Goal: Task Accomplishment & Management: Manage account settings

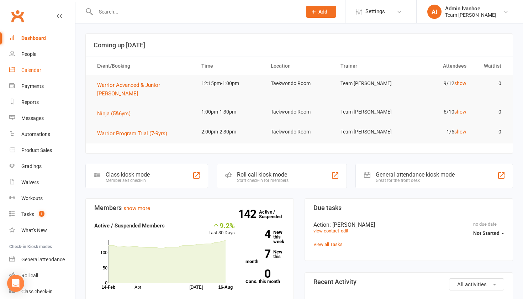
click at [39, 70] on div "Calendar" at bounding box center [31, 70] width 20 height 6
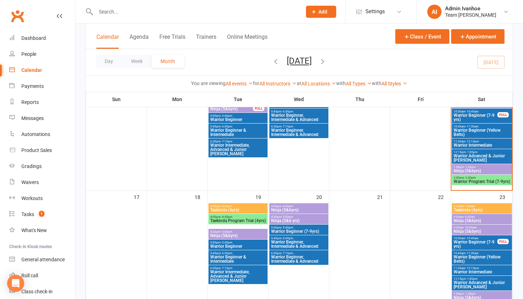
scroll to position [359, 0]
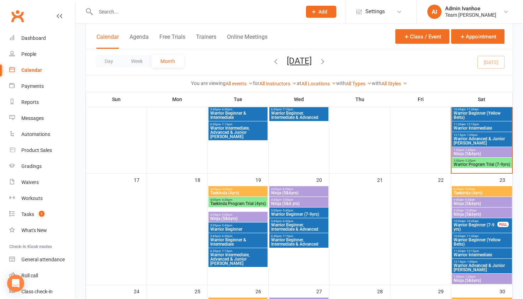
click at [246, 188] on span "4:00pm - 4:30pm" at bounding box center [238, 189] width 56 height 3
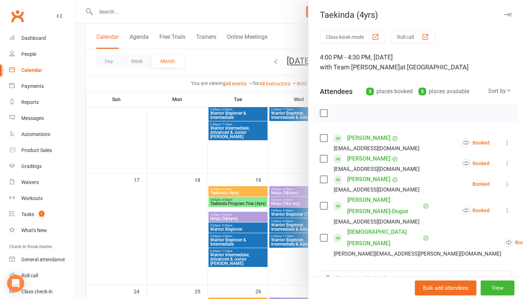
click at [435, 36] on button "Roll call" at bounding box center [413, 36] width 44 height 13
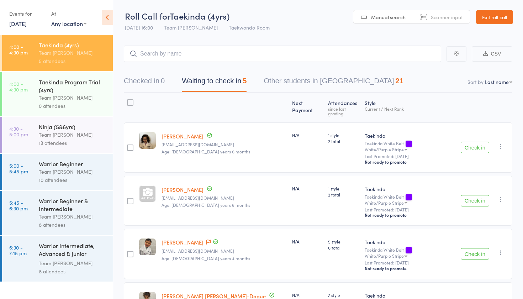
select select "10"
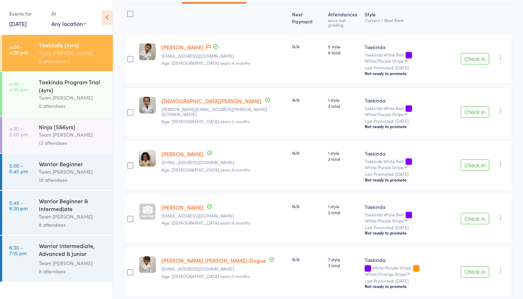
scroll to position [88, 0]
click at [74, 132] on div "Team [PERSON_NAME]" at bounding box center [73, 135] width 68 height 8
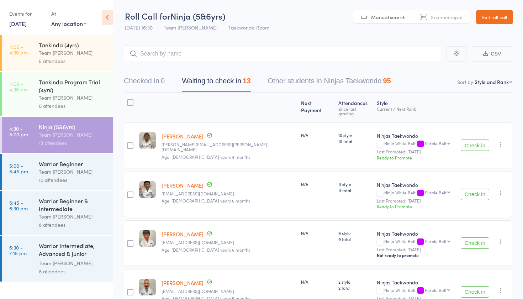
click at [44, 162] on div "Warrior Beginner" at bounding box center [73, 164] width 68 height 8
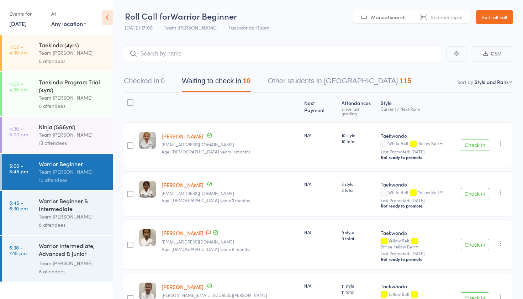
click at [53, 225] on div "8 attendees" at bounding box center [73, 225] width 68 height 8
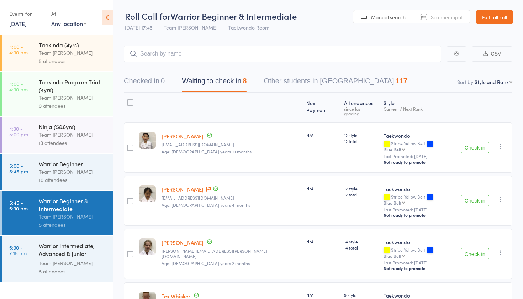
click at [67, 181] on div "10 attendees" at bounding box center [73, 180] width 68 height 8
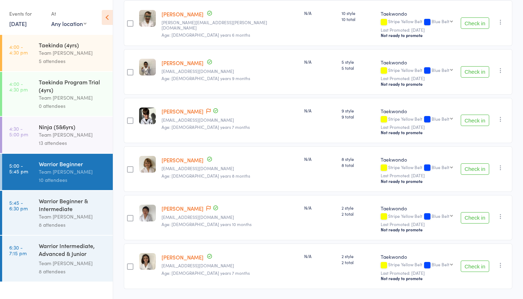
scroll to position [326, 0]
click at [63, 221] on div "8 attendees" at bounding box center [73, 225] width 68 height 8
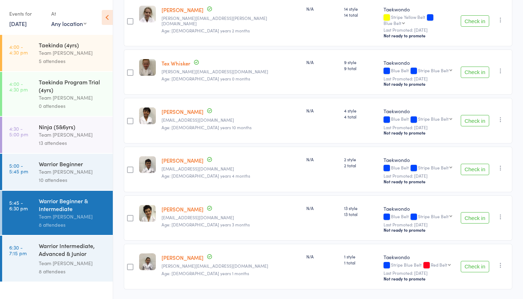
scroll to position [232, 0]
click at [65, 247] on div "Warrior Intermediate, Advanced & Junior Cho Dan Bo" at bounding box center [73, 250] width 68 height 17
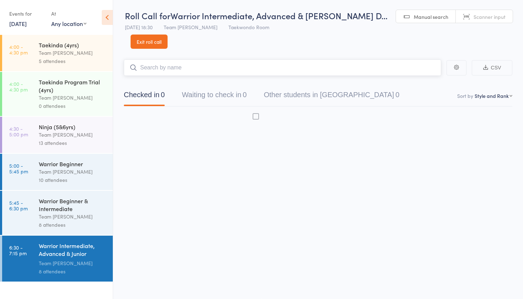
scroll to position [5, 0]
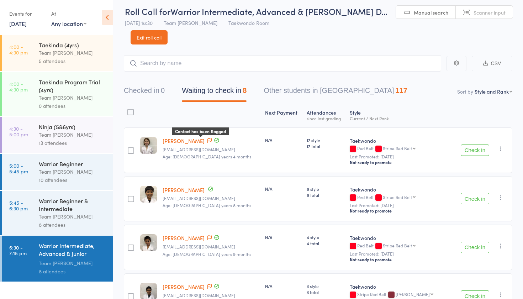
click at [208, 141] on icon at bounding box center [210, 140] width 4 height 5
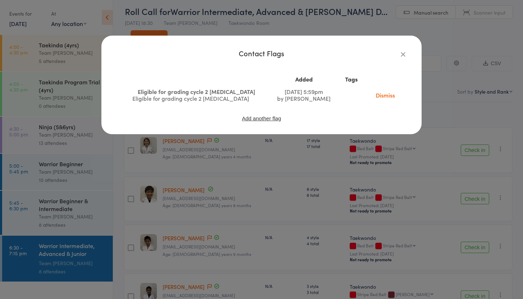
click at [401, 53] on icon "button" at bounding box center [403, 54] width 8 height 8
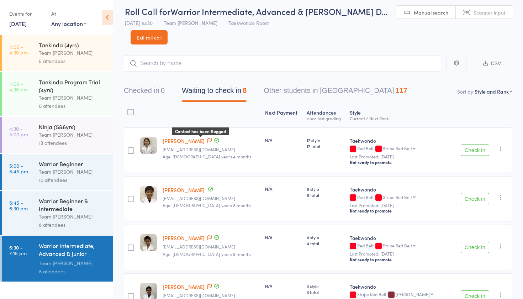
click at [208, 142] on icon at bounding box center [210, 140] width 4 height 5
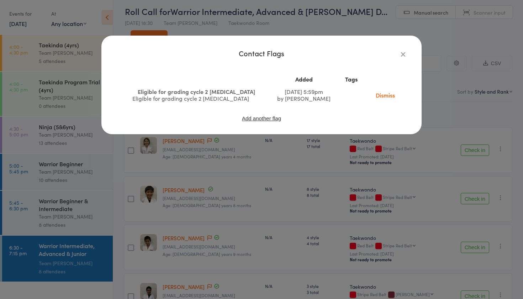
click at [366, 101] on td "Dismiss" at bounding box center [385, 94] width 44 height 19
click at [379, 94] on link "Dismiss" at bounding box center [386, 95] width 30 height 8
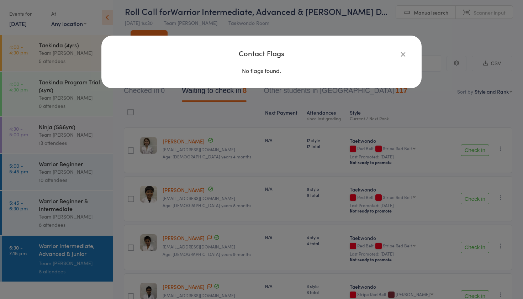
click at [207, 193] on div "Contact Flags No flags found." at bounding box center [261, 149] width 523 height 299
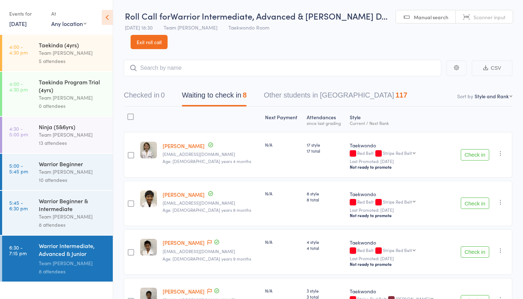
scroll to position [0, 0]
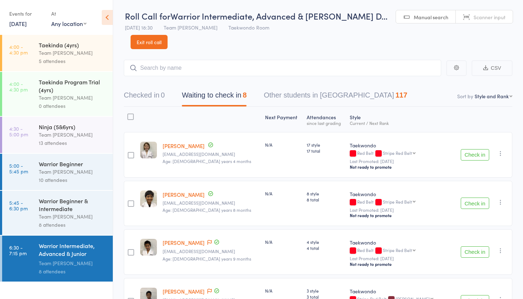
click at [137, 41] on link "Exit roll call" at bounding box center [149, 42] width 37 height 14
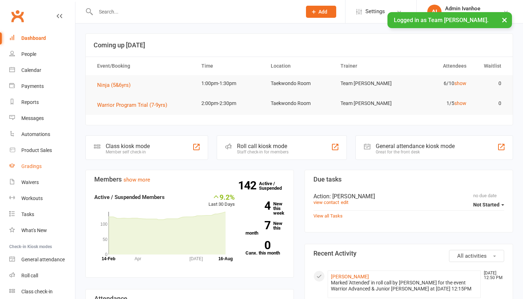
click at [40, 164] on div "Gradings" at bounding box center [31, 166] width 20 height 6
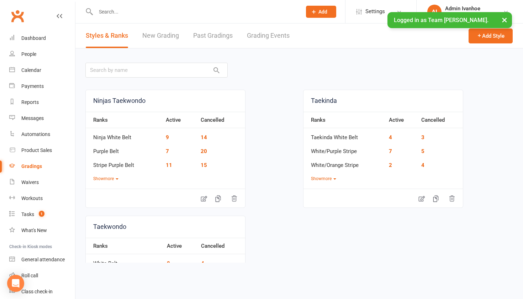
click at [267, 40] on link "Grading Events" at bounding box center [268, 35] width 43 height 25
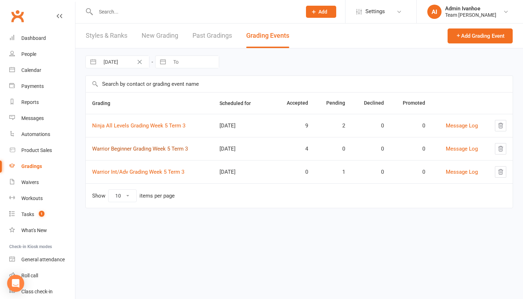
click at [119, 151] on link "Warrior Beginner Grading Week 5 Term 3" at bounding box center [140, 149] width 96 height 6
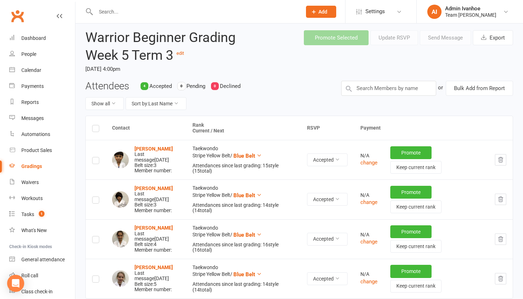
scroll to position [2, 0]
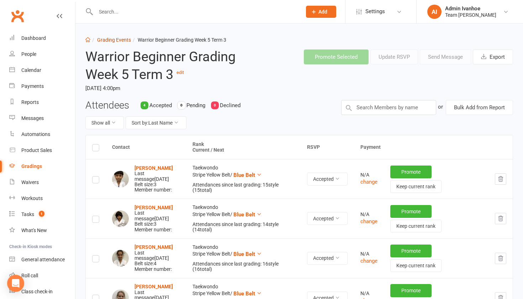
click at [121, 38] on link "Grading Events" at bounding box center [114, 40] width 34 height 6
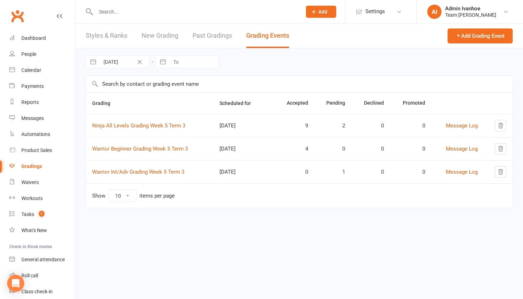
click at [154, 130] on td "Ninja All Levels Grading Week 5 Term 3" at bounding box center [149, 125] width 127 height 23
click at [154, 123] on link "Ninja All Levels Grading Week 5 Term 3" at bounding box center [138, 125] width 93 height 6
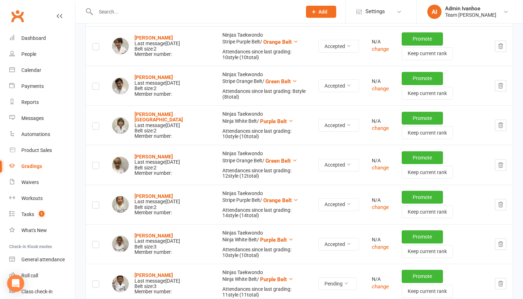
scroll to position [310, 0]
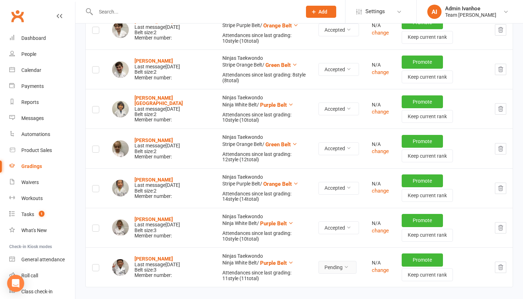
click at [348, 261] on button "Pending" at bounding box center [338, 267] width 38 height 13
click at [319, 279] on link "Accepted" at bounding box center [318, 278] width 70 height 14
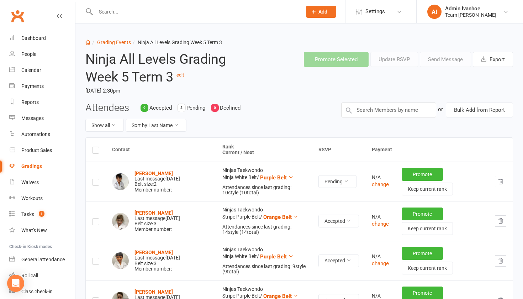
scroll to position [0, 0]
click at [121, 42] on link "Grading Events" at bounding box center [114, 43] width 34 height 6
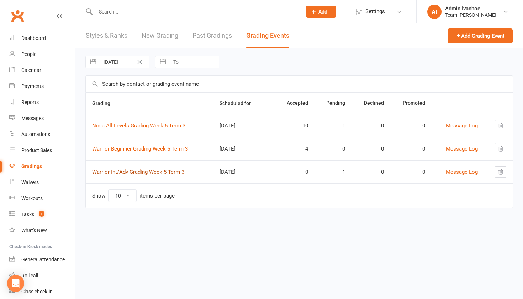
click at [112, 172] on link "Warrior Int/Adv Grading Week 5 Term 3" at bounding box center [138, 172] width 92 height 6
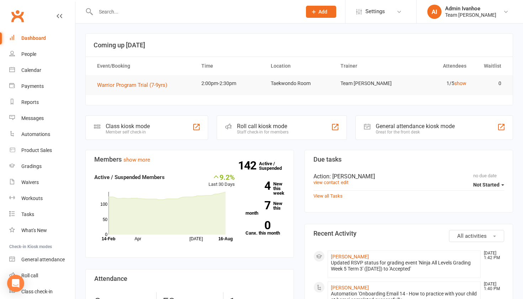
click at [128, 9] on input "text" at bounding box center [195, 12] width 203 height 10
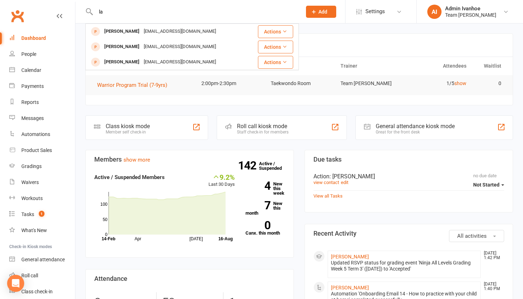
type input "l"
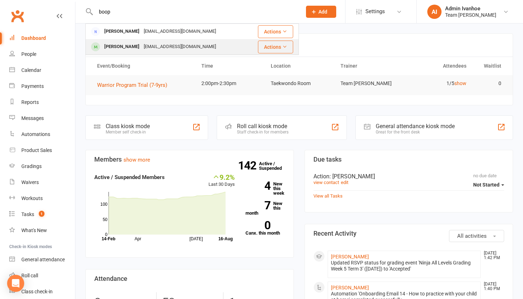
type input "boop"
click at [122, 47] on div "Lakshhminh Boopalan" at bounding box center [122, 47] width 40 height 10
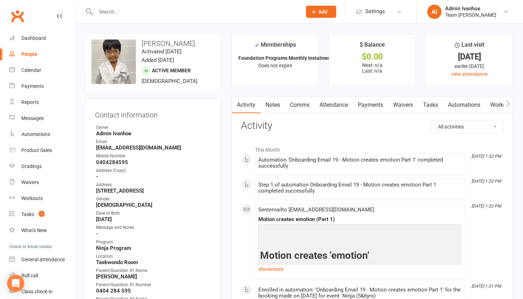
drag, startPoint x: 334, startPoint y: 104, endPoint x: 332, endPoint y: 110, distance: 6.2
click at [334, 105] on link "Attendance" at bounding box center [334, 105] width 38 height 16
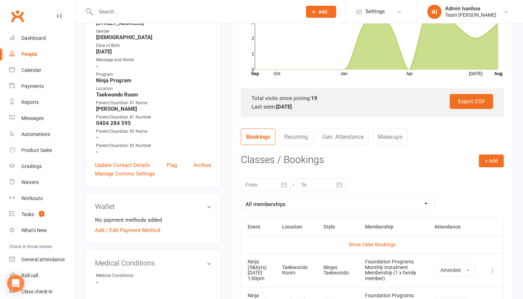
scroll to position [183, 0]
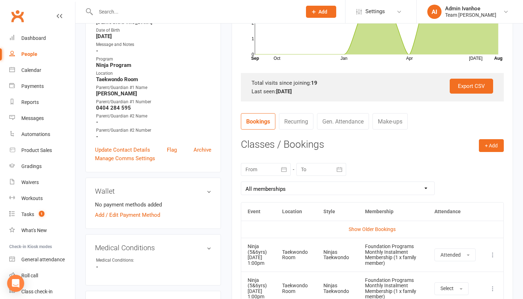
click at [261, 169] on div at bounding box center [266, 169] width 50 height 13
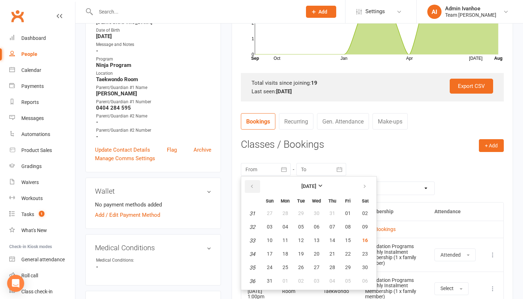
click at [253, 184] on icon "button" at bounding box center [252, 187] width 5 height 6
click at [363, 268] on span "31" at bounding box center [365, 267] width 6 height 6
type input "31 May 2025"
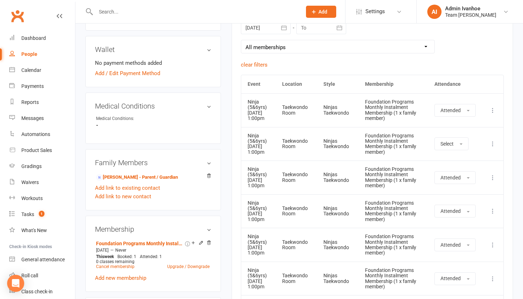
scroll to position [327, 0]
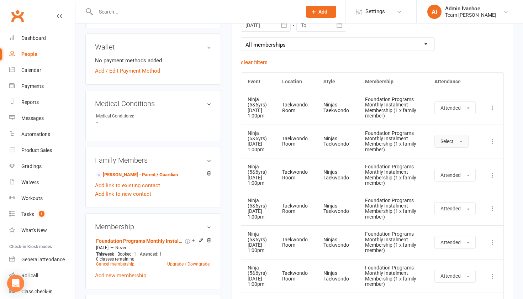
click at [460, 142] on span "button" at bounding box center [461, 141] width 3 height 1
click at [475, 143] on td "Select Attended Absent" at bounding box center [455, 142] width 54 height 34
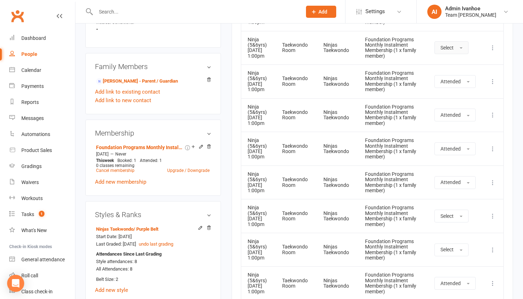
scroll to position [410, 0]
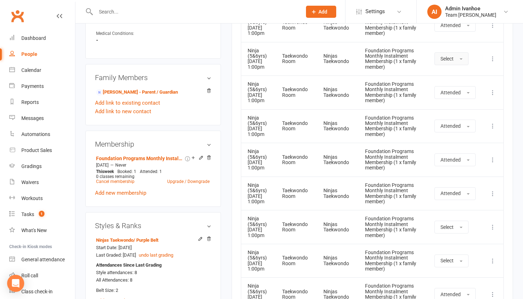
click at [465, 62] on button "Select" at bounding box center [452, 58] width 34 height 13
click at [452, 78] on span "Attended" at bounding box center [451, 75] width 21 height 6
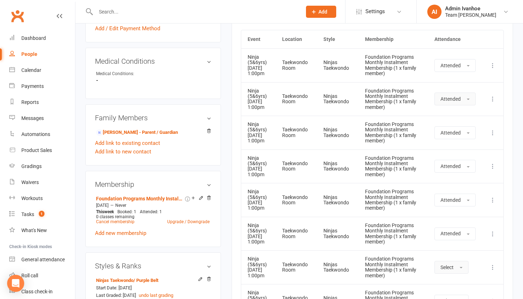
scroll to position [193, 0]
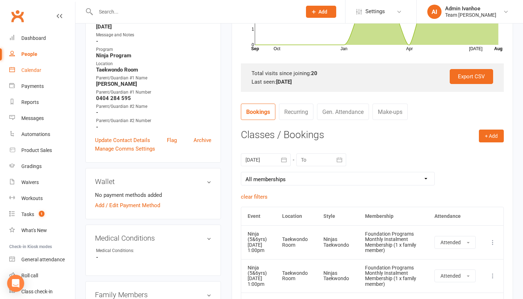
click at [35, 69] on div "Calendar" at bounding box center [31, 70] width 20 height 6
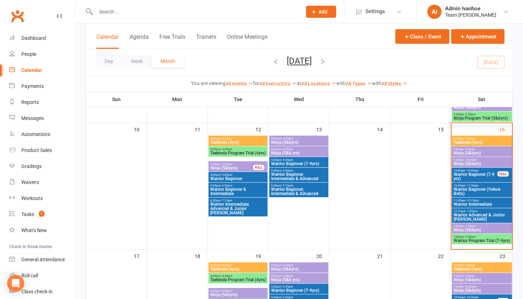
scroll to position [287, 0]
